Goal: Download file/media

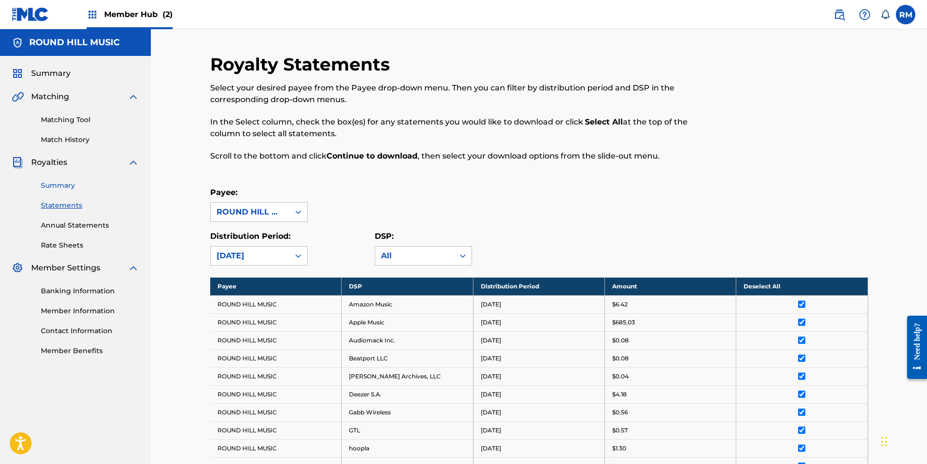
click at [57, 190] on link "Summary" at bounding box center [90, 185] width 98 height 10
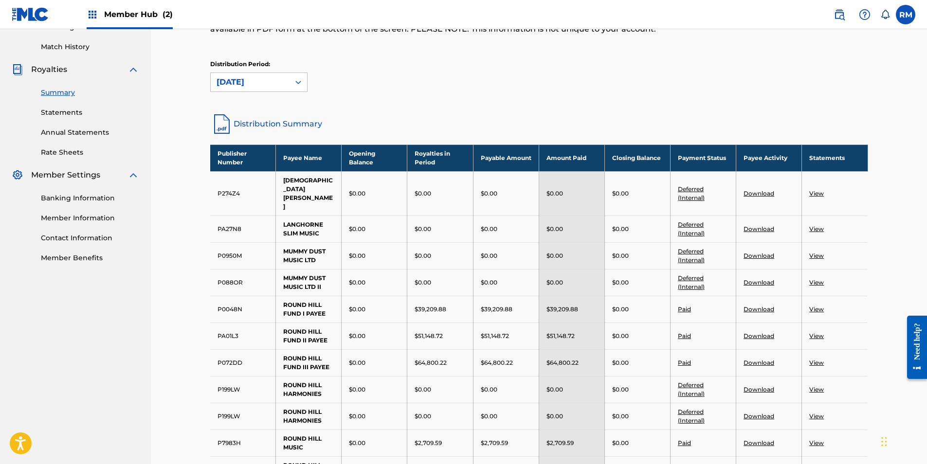
scroll to position [243, 0]
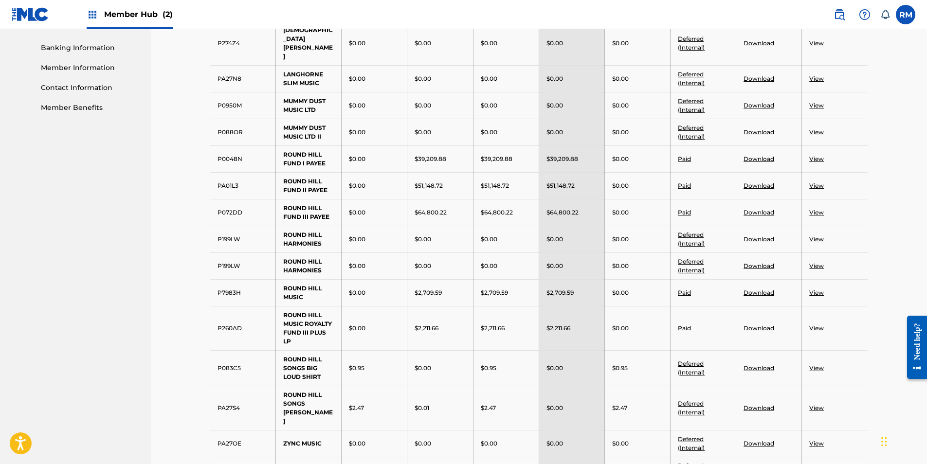
click at [815, 325] on link "View" at bounding box center [816, 328] width 15 height 7
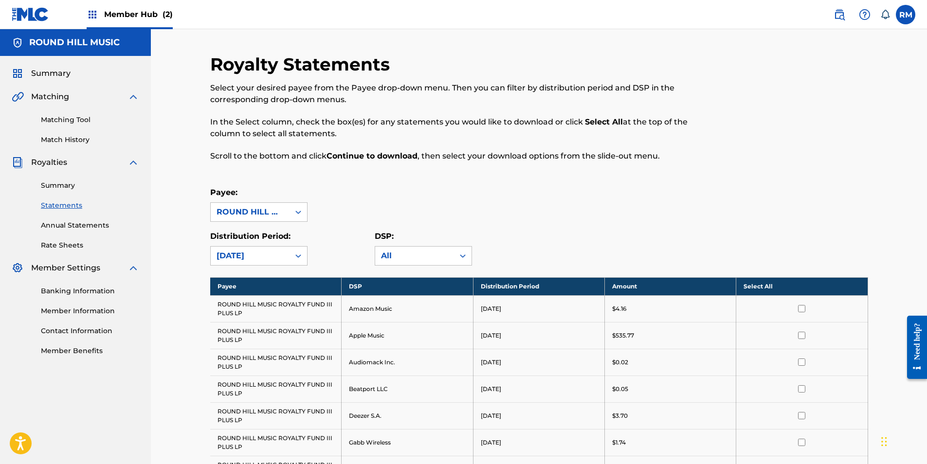
click at [781, 286] on th "Select All" at bounding box center [801, 286] width 131 height 18
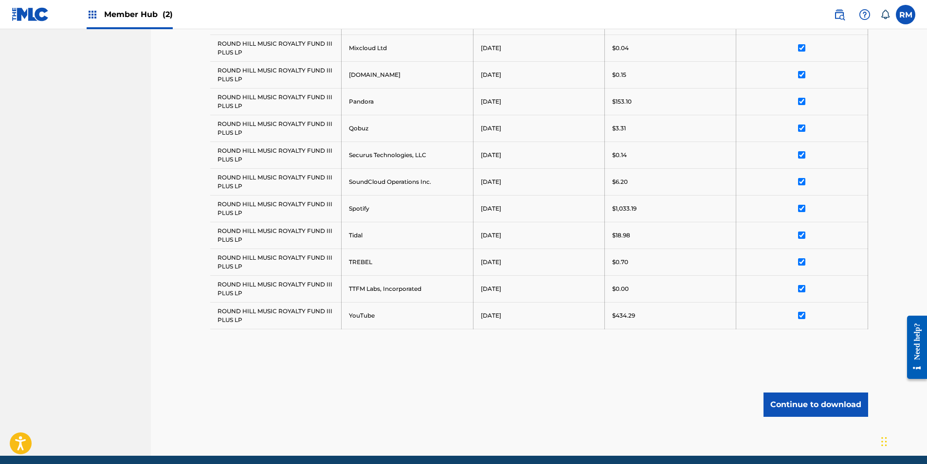
scroll to position [620, 0]
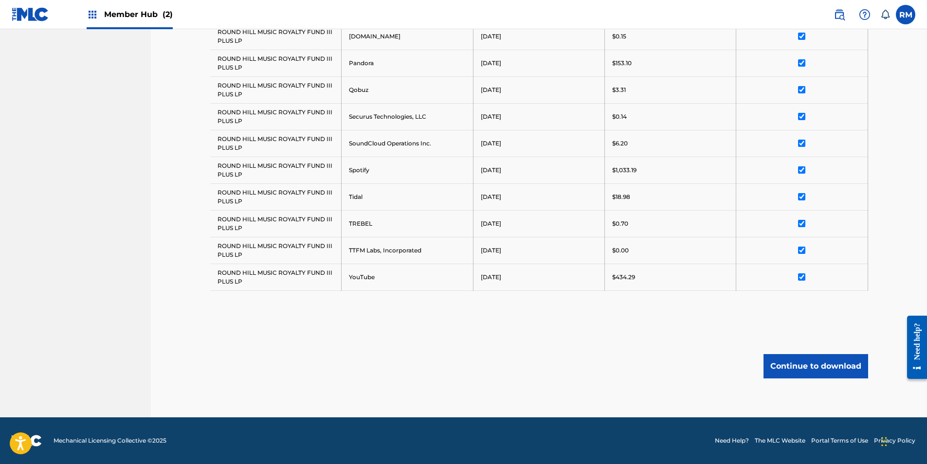
click at [808, 358] on button "Continue to download" at bounding box center [815, 366] width 105 height 24
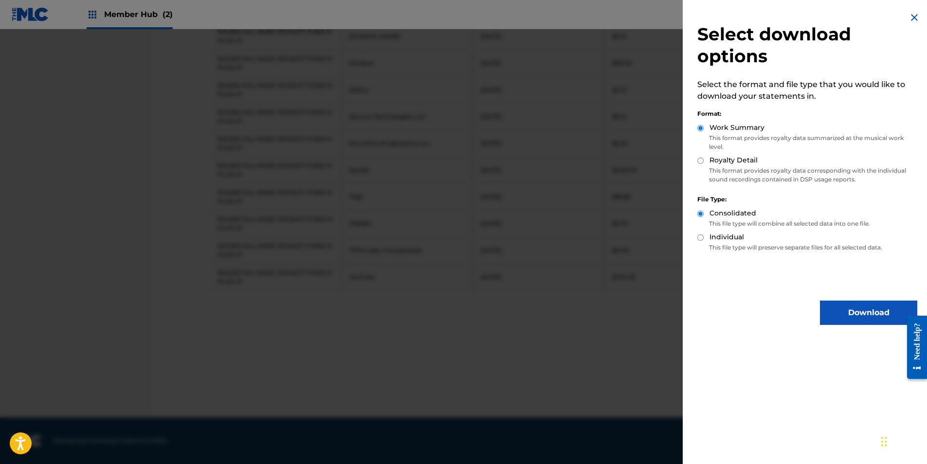
click at [702, 162] on input "Royalty Detail" at bounding box center [700, 161] width 6 height 6
radio input "true"
click at [814, 317] on div "Download" at bounding box center [807, 313] width 220 height 24
click at [831, 318] on button "Download" at bounding box center [868, 313] width 97 height 24
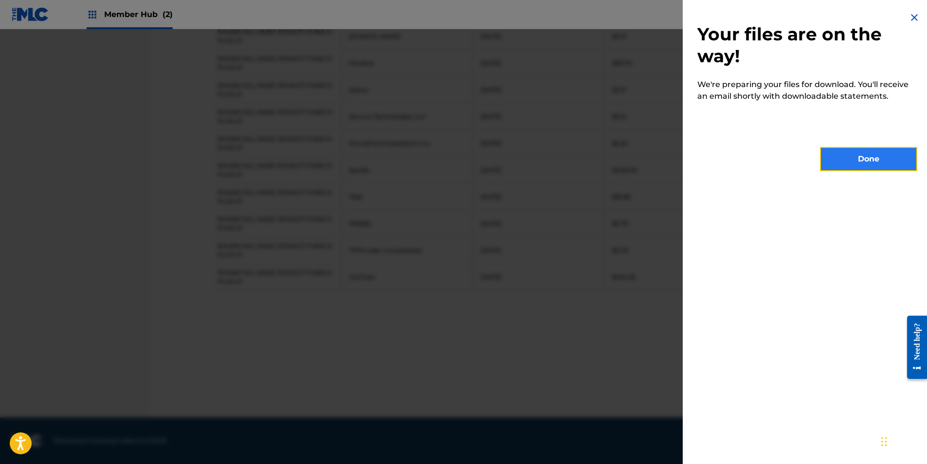
click at [882, 151] on button "Done" at bounding box center [868, 159] width 97 height 24
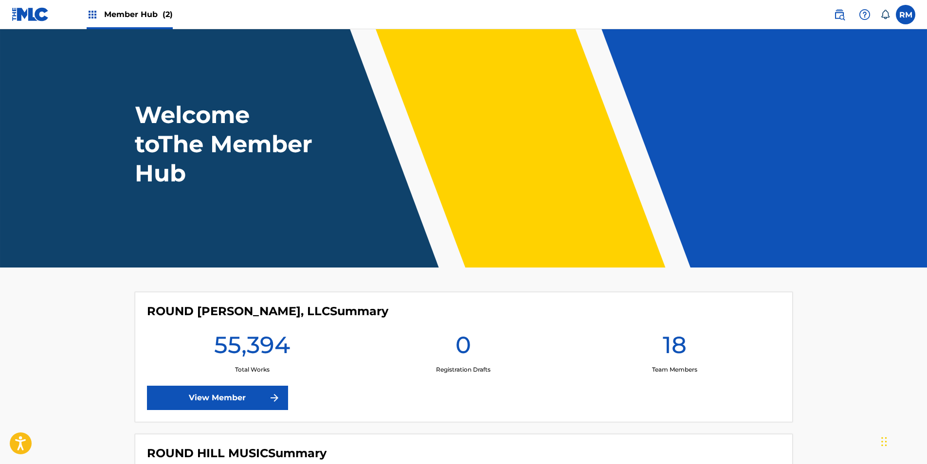
scroll to position [146, 0]
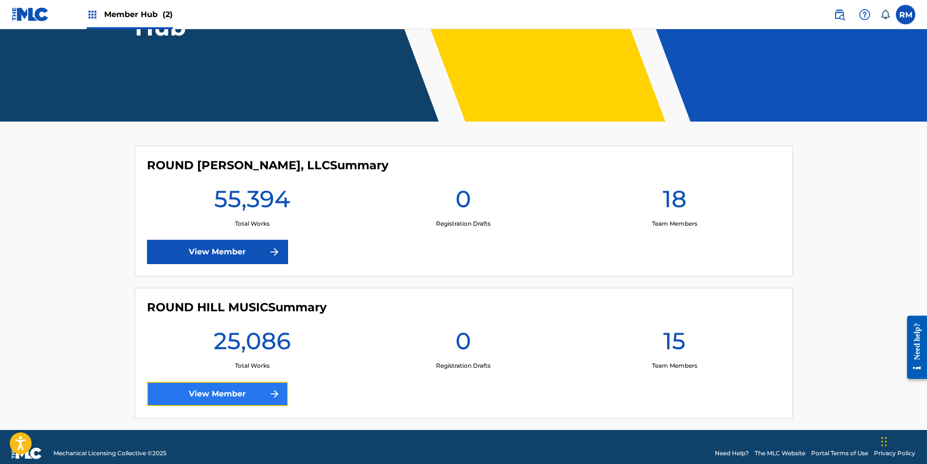
click at [237, 396] on link "View Member" at bounding box center [217, 394] width 141 height 24
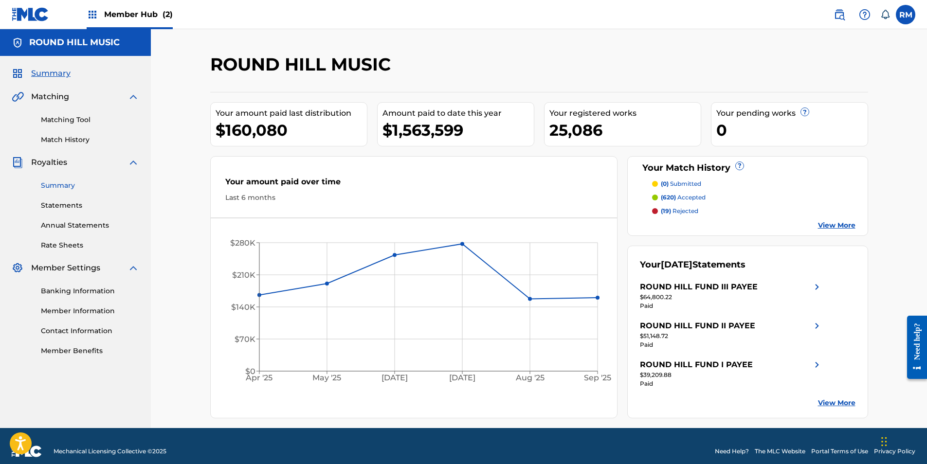
click at [63, 187] on link "Summary" at bounding box center [90, 185] width 98 height 10
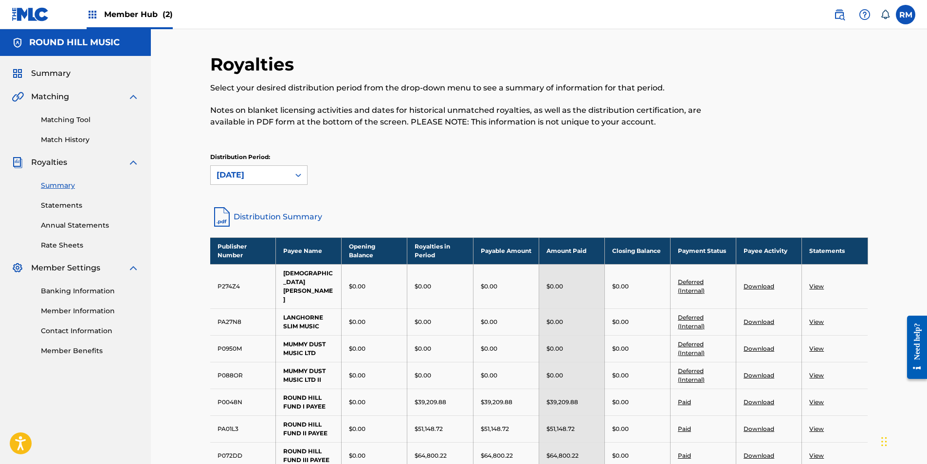
scroll to position [146, 0]
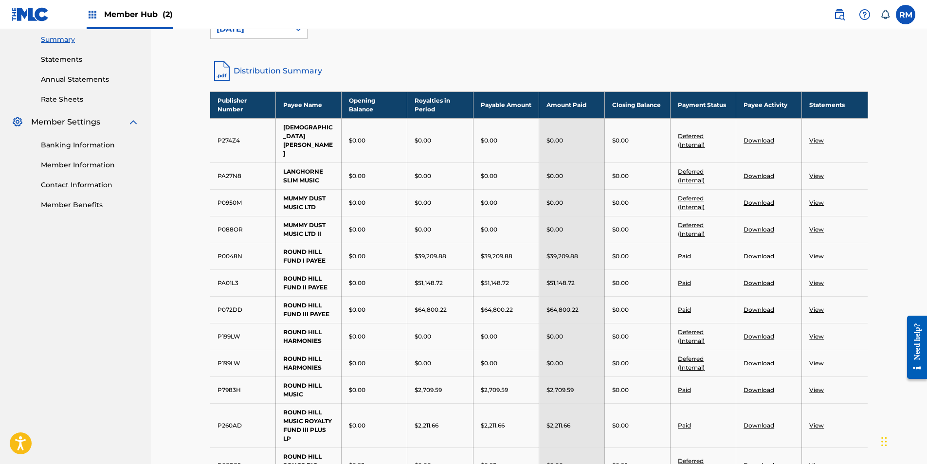
click at [820, 422] on link "View" at bounding box center [816, 425] width 15 height 7
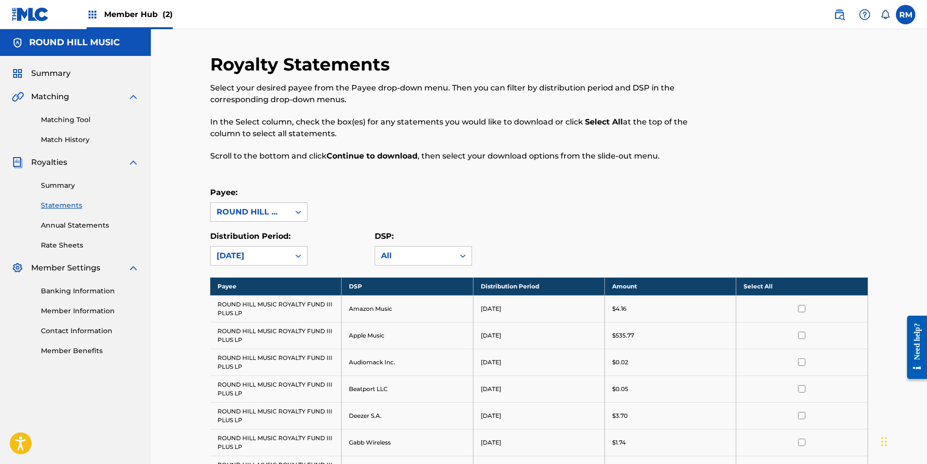
click at [774, 281] on th "Select All" at bounding box center [801, 286] width 131 height 18
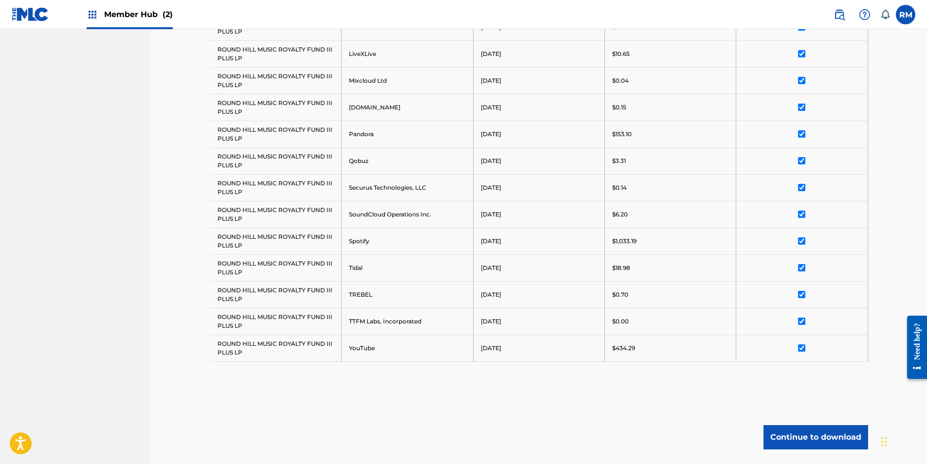
scroll to position [620, 0]
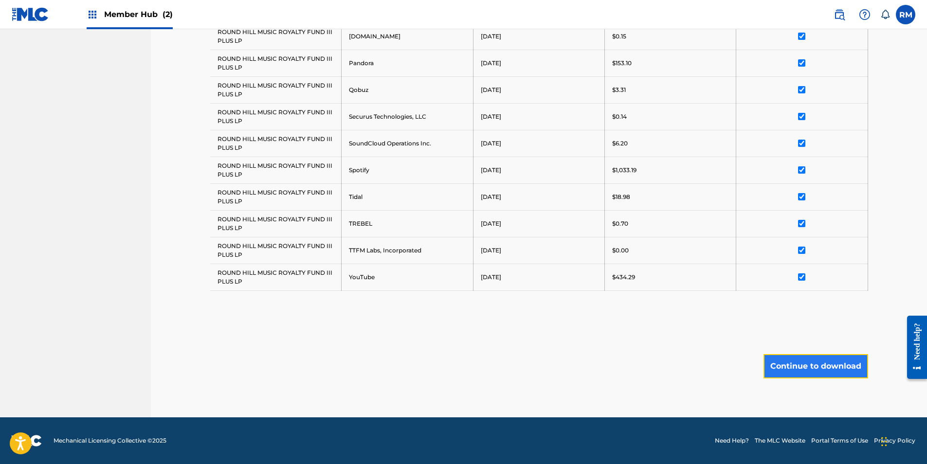
click at [824, 374] on button "Continue to download" at bounding box center [815, 366] width 105 height 24
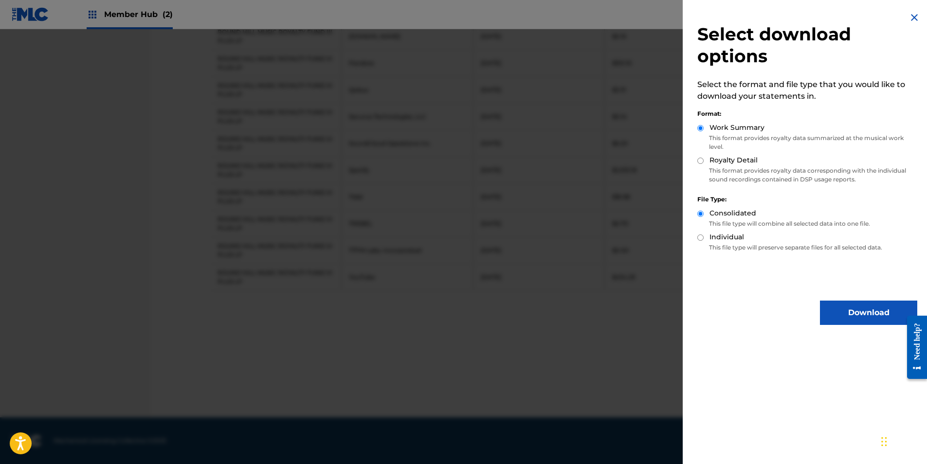
click at [701, 161] on input "Royalty Detail" at bounding box center [700, 161] width 6 height 6
radio input "true"
click at [836, 300] on div "Select download options Select the format and file type that you would like to …" at bounding box center [807, 168] width 249 height 337
click at [836, 302] on button "Download" at bounding box center [868, 313] width 97 height 24
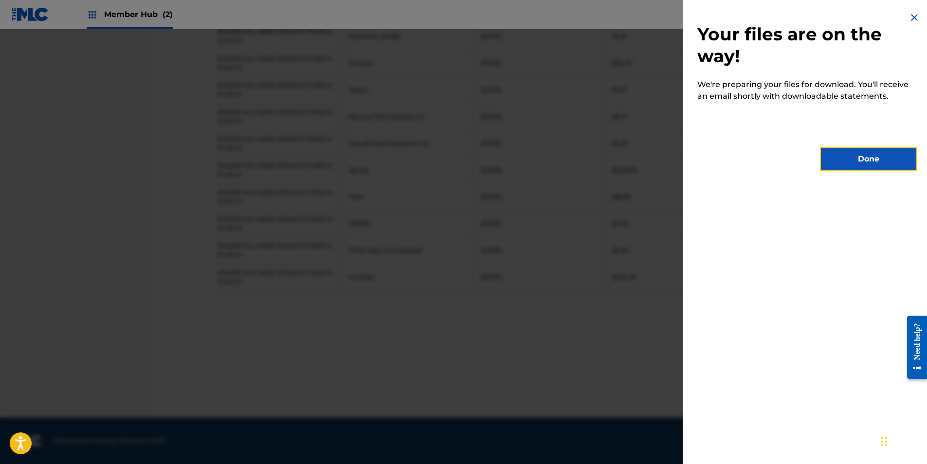
click at [839, 161] on button "Done" at bounding box center [868, 159] width 97 height 24
